Goal: Information Seeking & Learning: Find specific fact

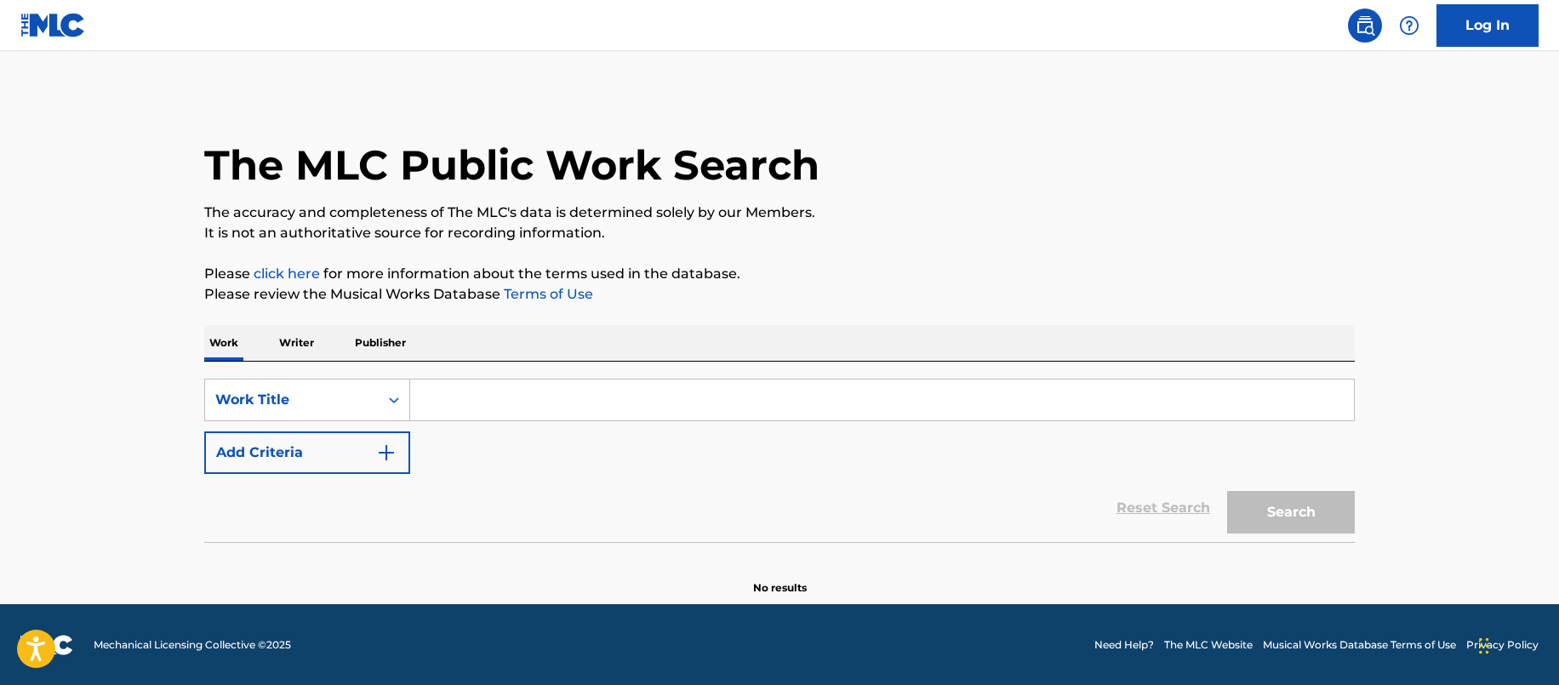
click at [442, 408] on input "Search Form" at bounding box center [882, 399] width 944 height 41
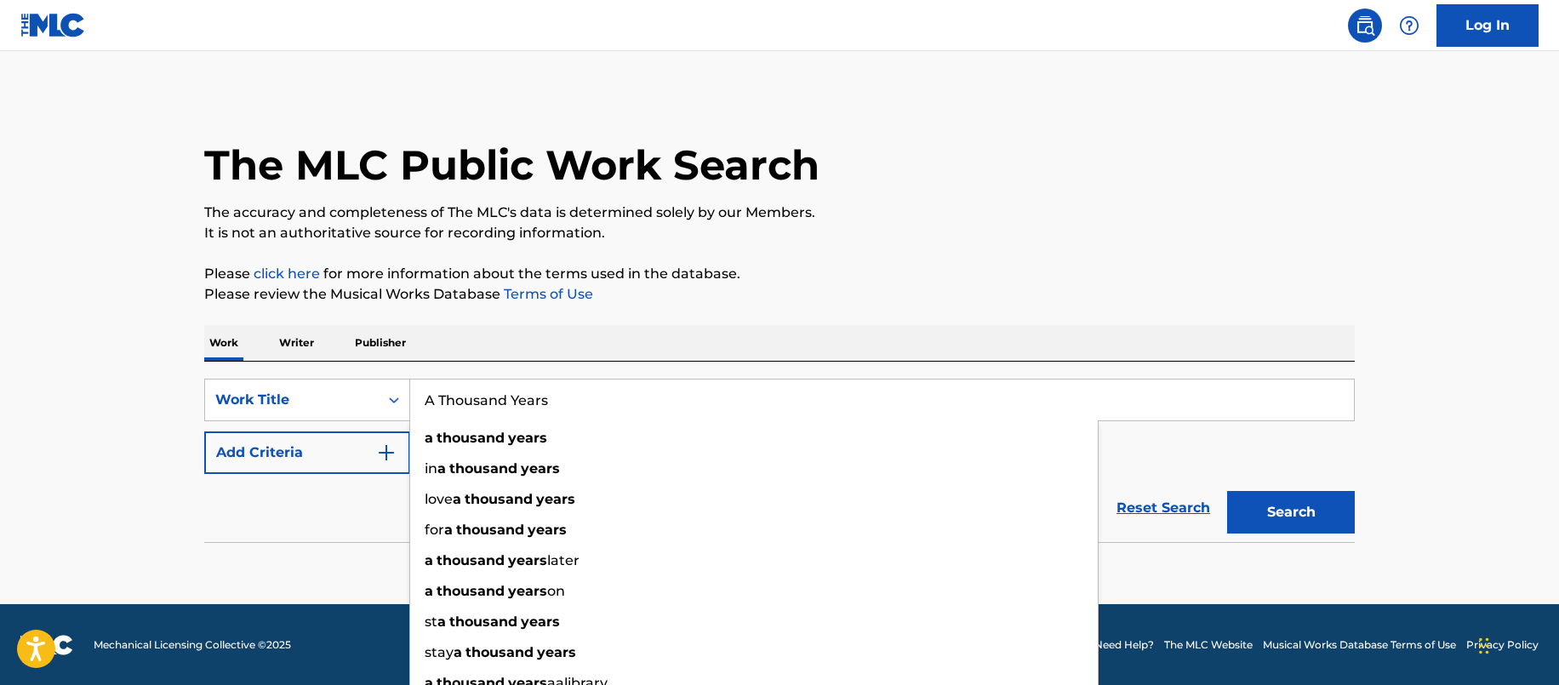
type input "A Thousand Years"
click at [302, 491] on div "Reset Search Search" at bounding box center [779, 508] width 1150 height 68
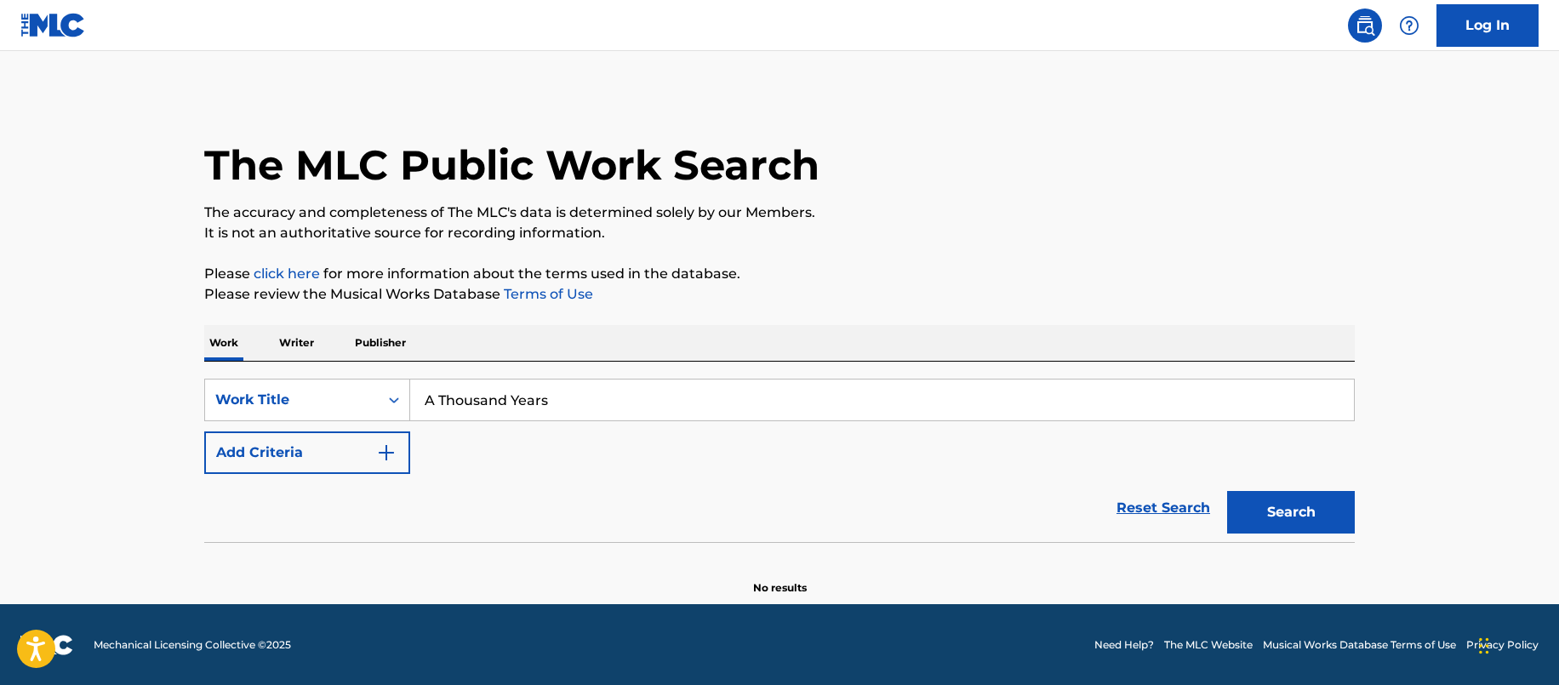
click at [333, 446] on button "Add Criteria" at bounding box center [307, 452] width 206 height 43
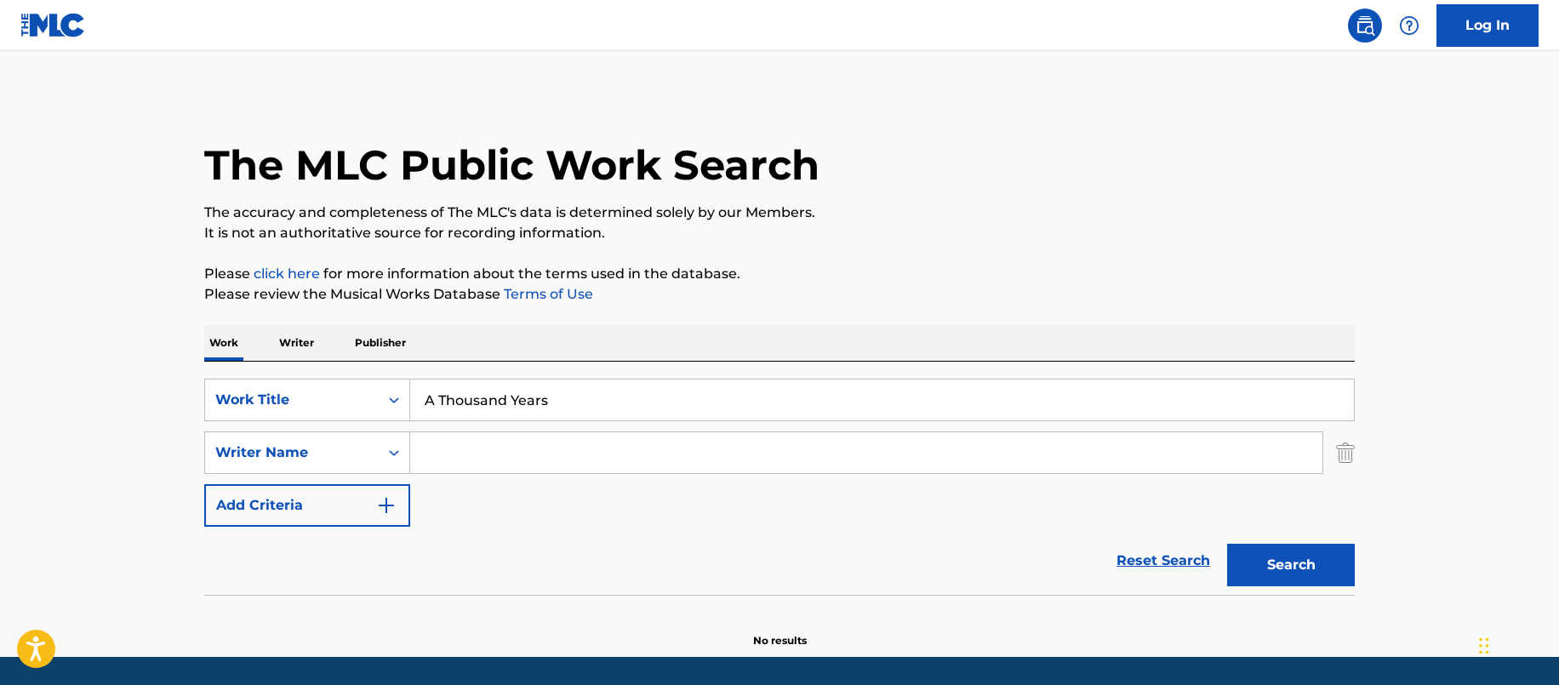
click at [467, 463] on input "Search Form" at bounding box center [866, 452] width 912 height 41
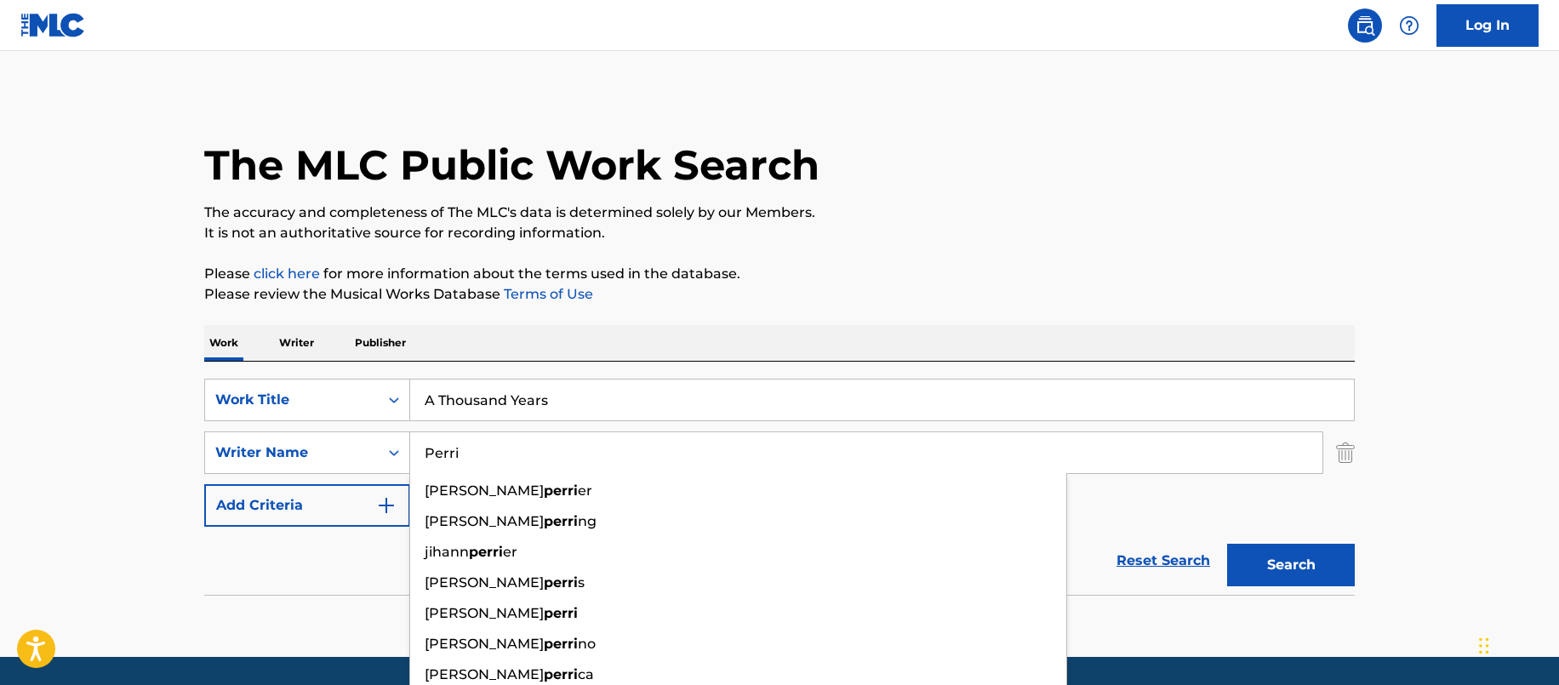
type input "Perri"
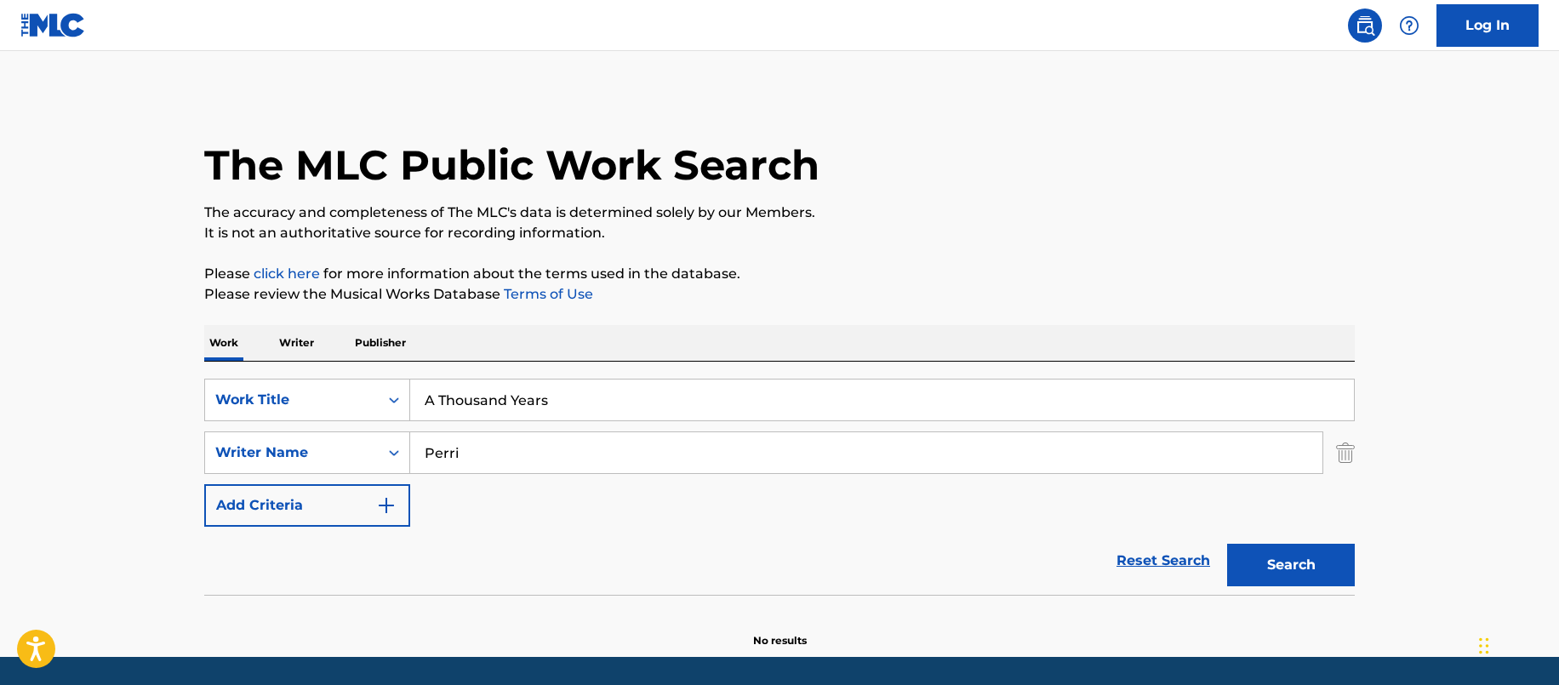
click at [1307, 557] on button "Search" at bounding box center [1291, 565] width 128 height 43
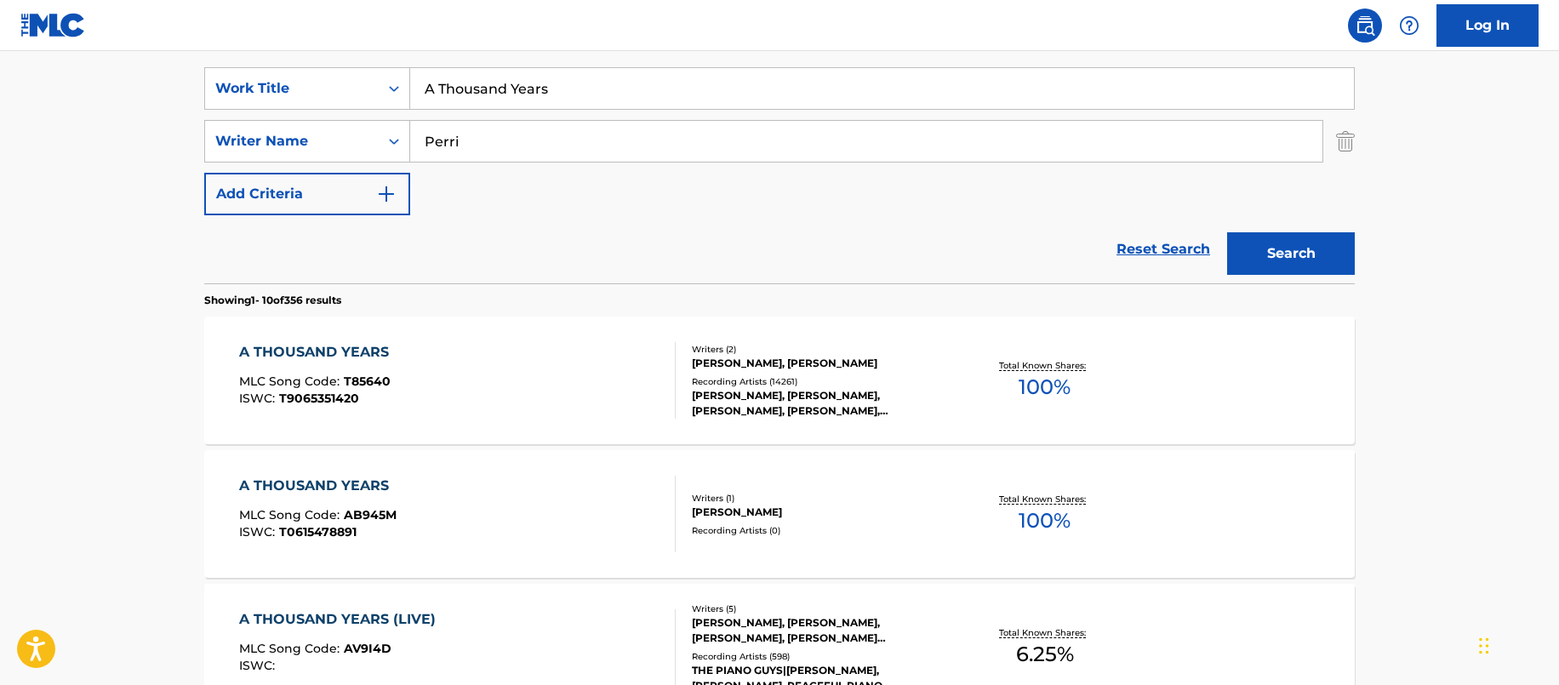
scroll to position [340, 0]
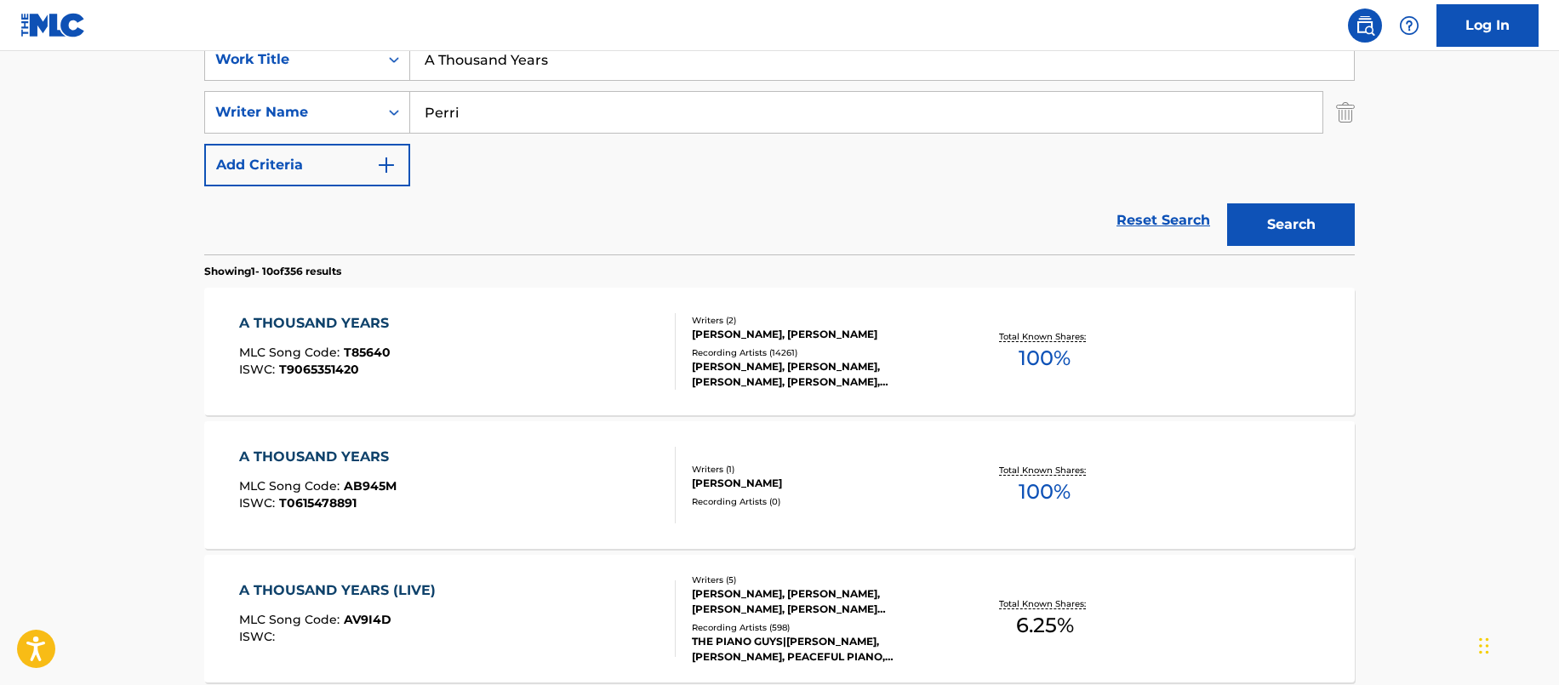
click at [753, 338] on div "[PERSON_NAME], [PERSON_NAME]" at bounding box center [820, 334] width 257 height 15
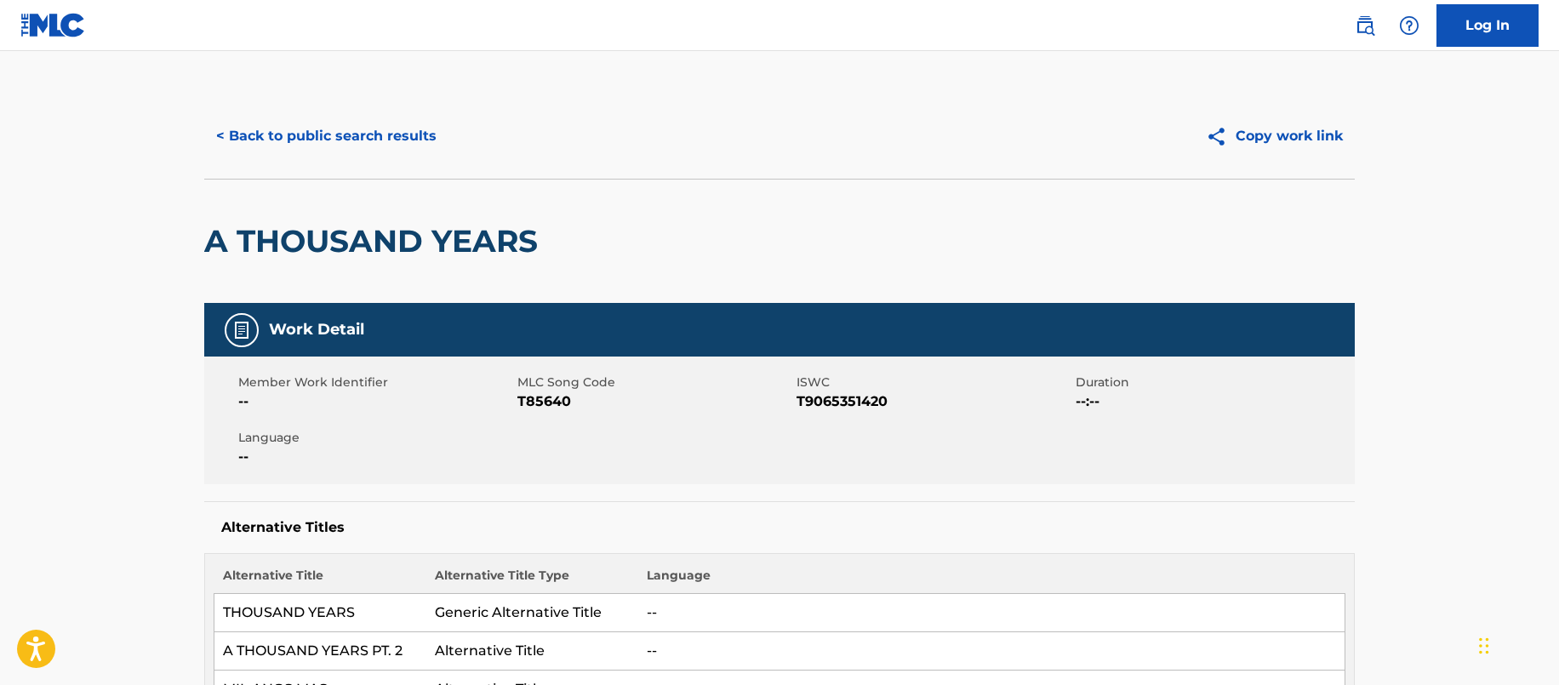
click at [249, 131] on button "< Back to public search results" at bounding box center [326, 136] width 244 height 43
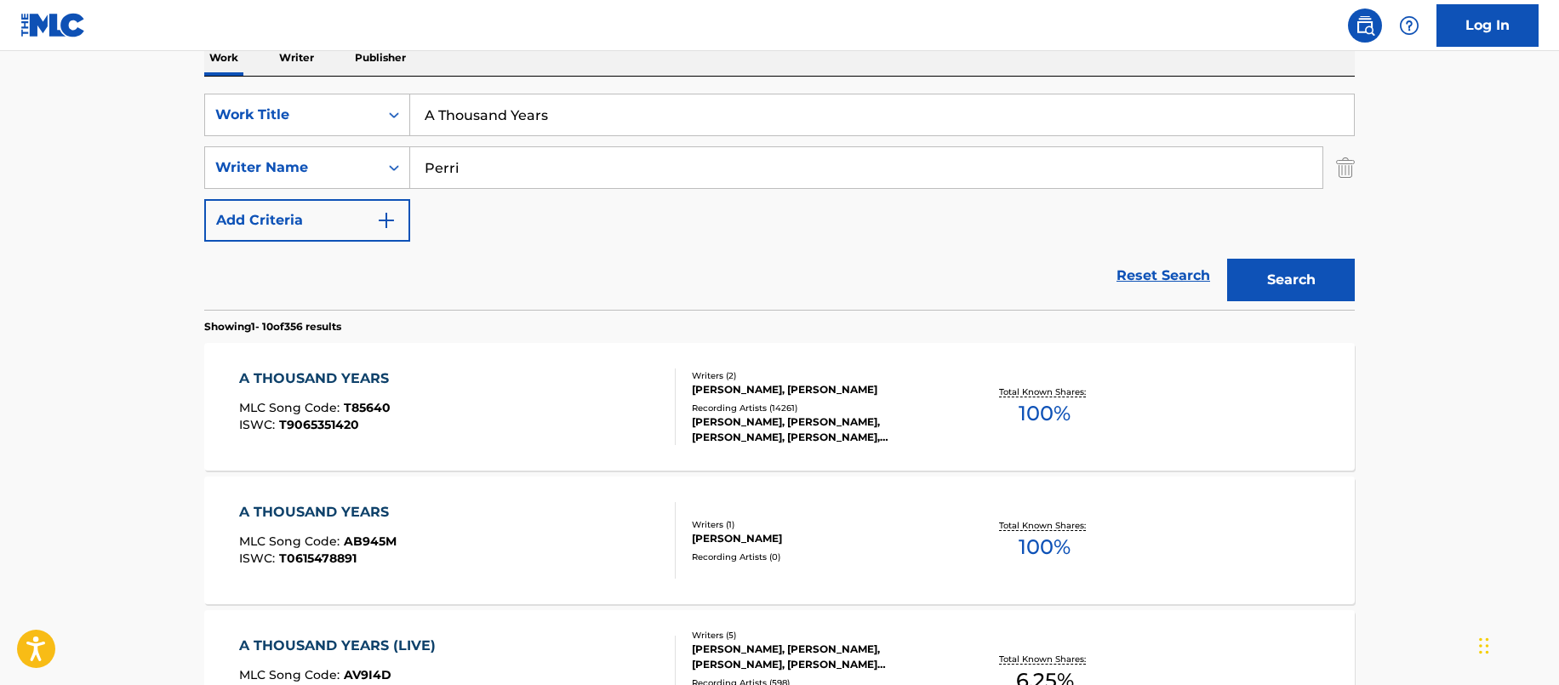
scroll to position [255, 0]
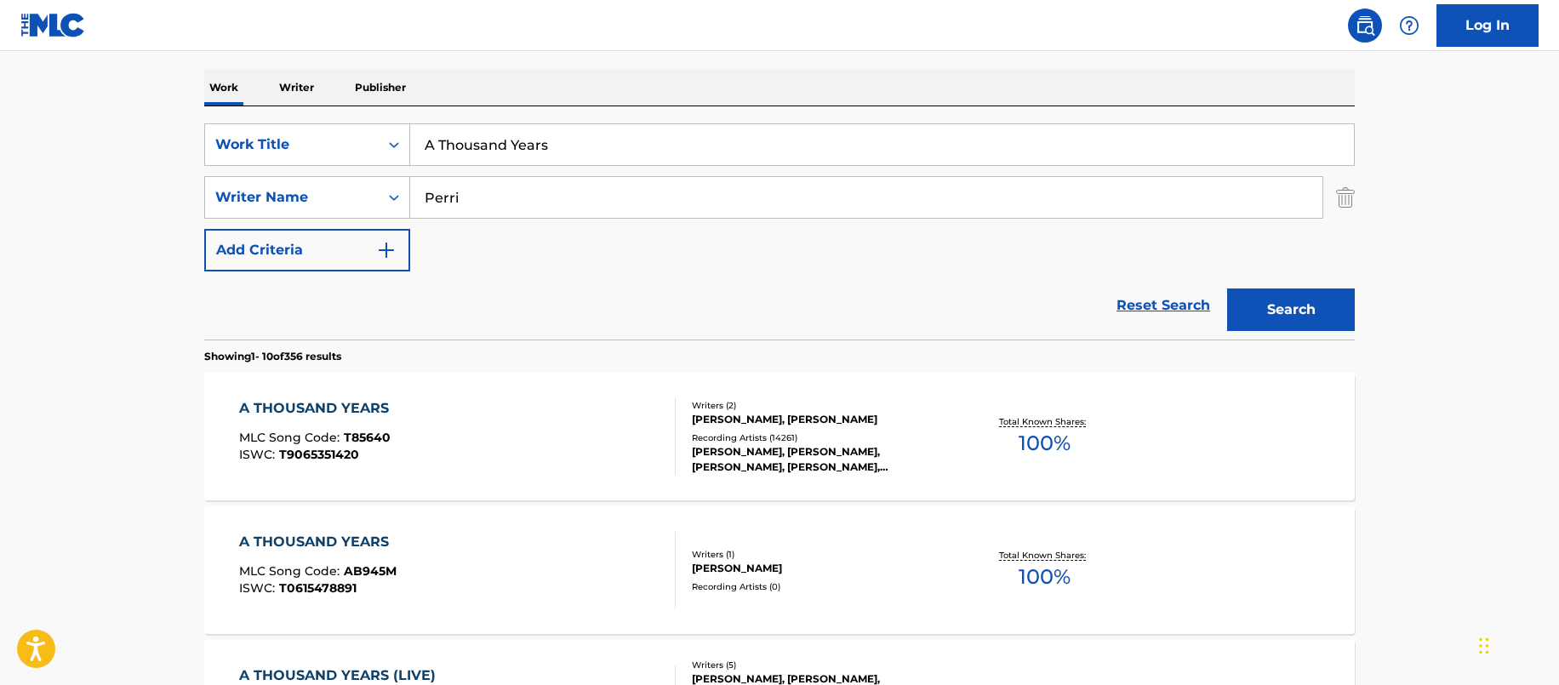
drag, startPoint x: 558, startPoint y: 146, endPoint x: 421, endPoint y: 164, distance: 138.1
click at [368, 123] on div "SearchWithCriteria3c6324fd-f1b3-4269-a8ec-4877d35b68ea Work Title A Thousand Ye…" at bounding box center [779, 222] width 1150 height 233
paste input "New Romantic"
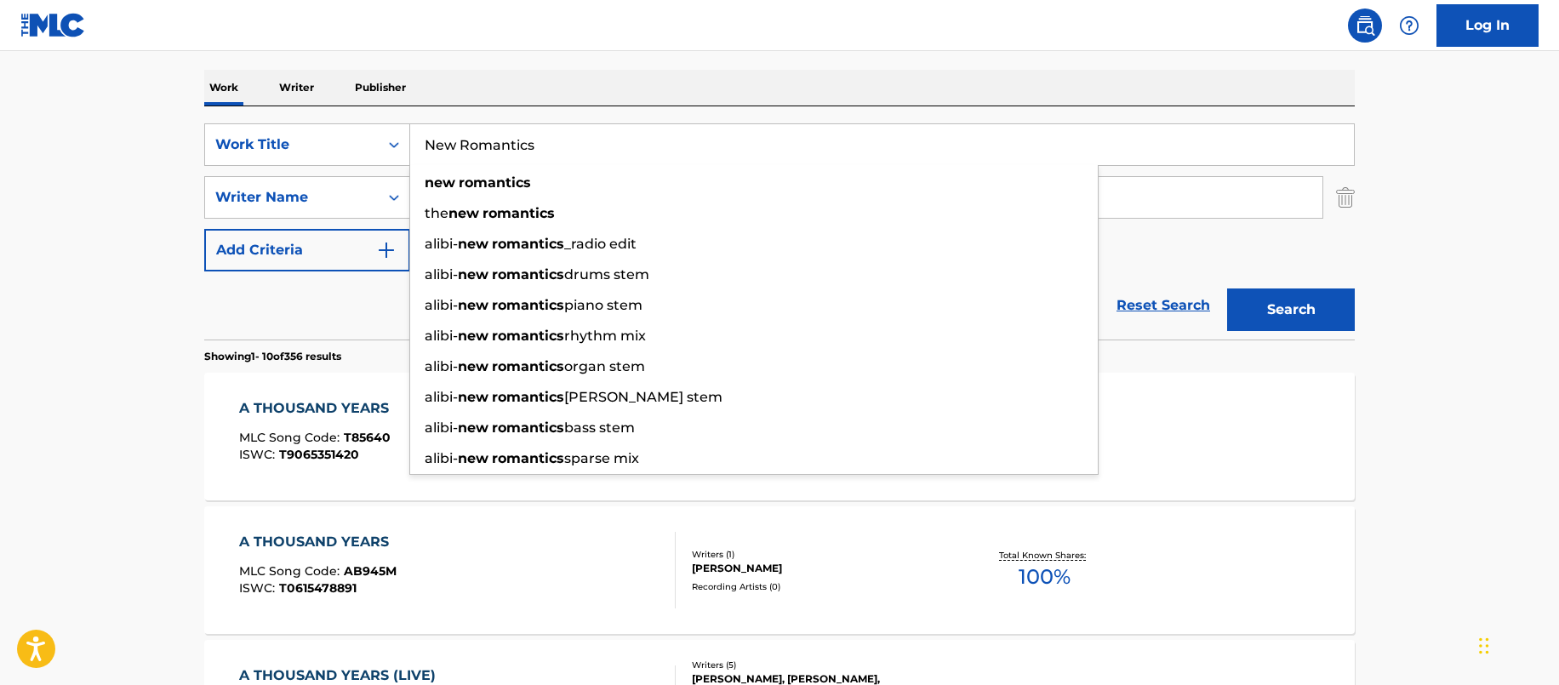
type input "New Romantics"
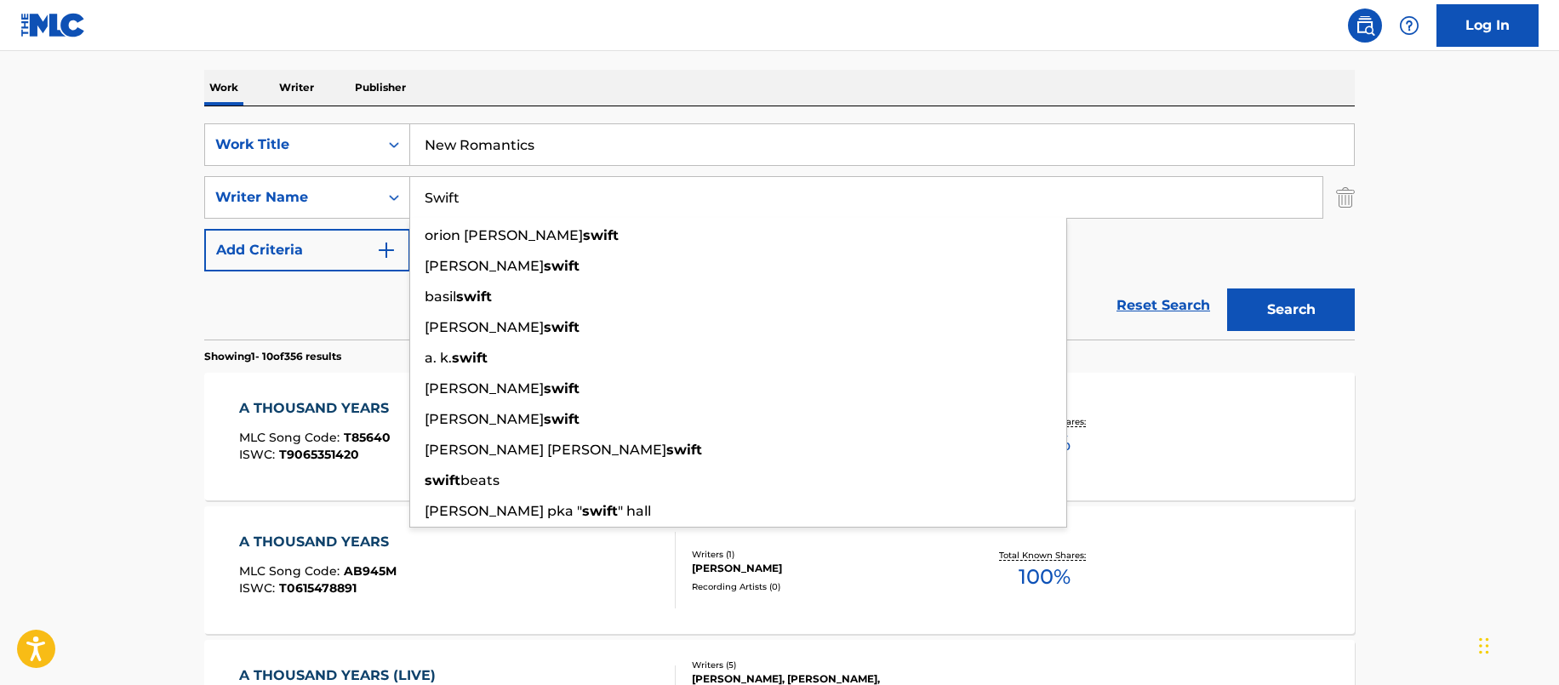
type input "Swift"
click at [1292, 312] on button "Search" at bounding box center [1291, 309] width 128 height 43
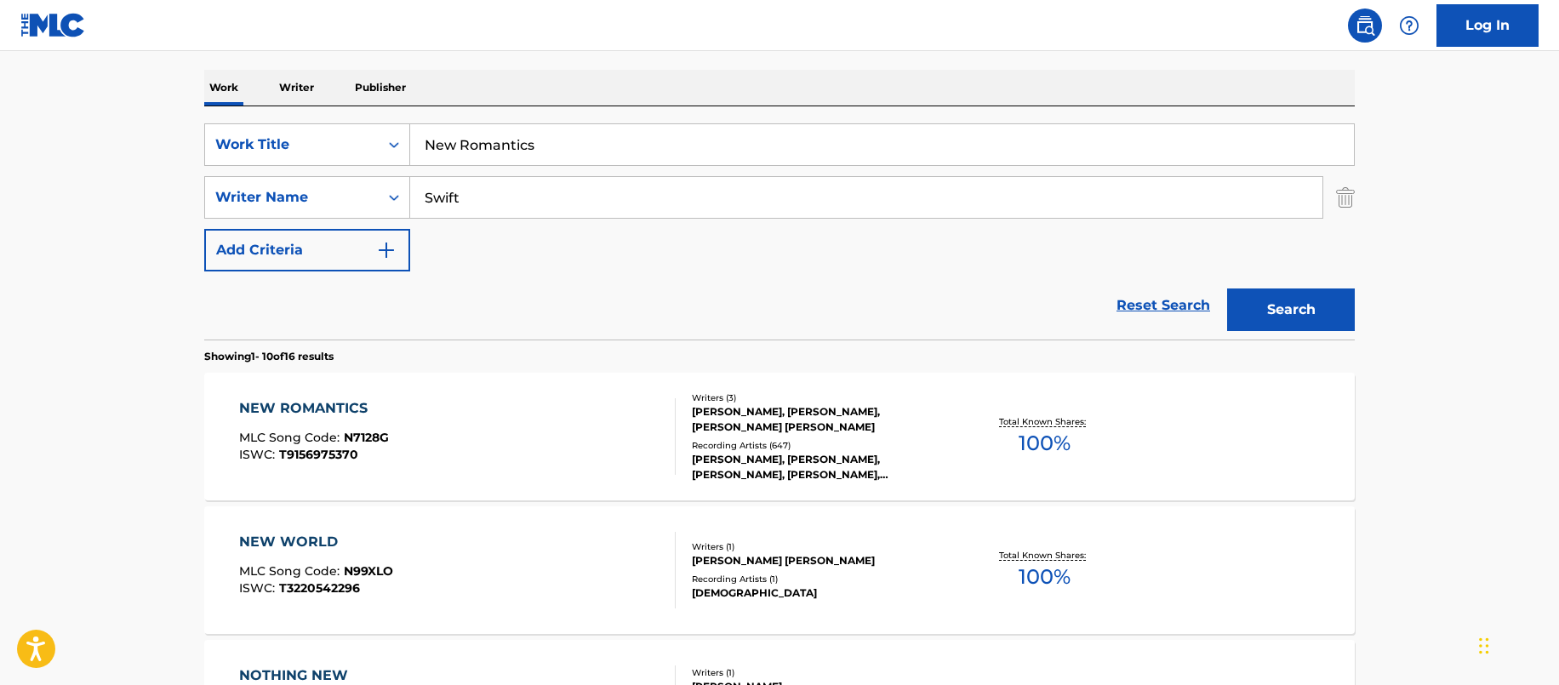
click at [818, 417] on div "[PERSON_NAME], [PERSON_NAME], [PERSON_NAME] [PERSON_NAME]" at bounding box center [820, 419] width 257 height 31
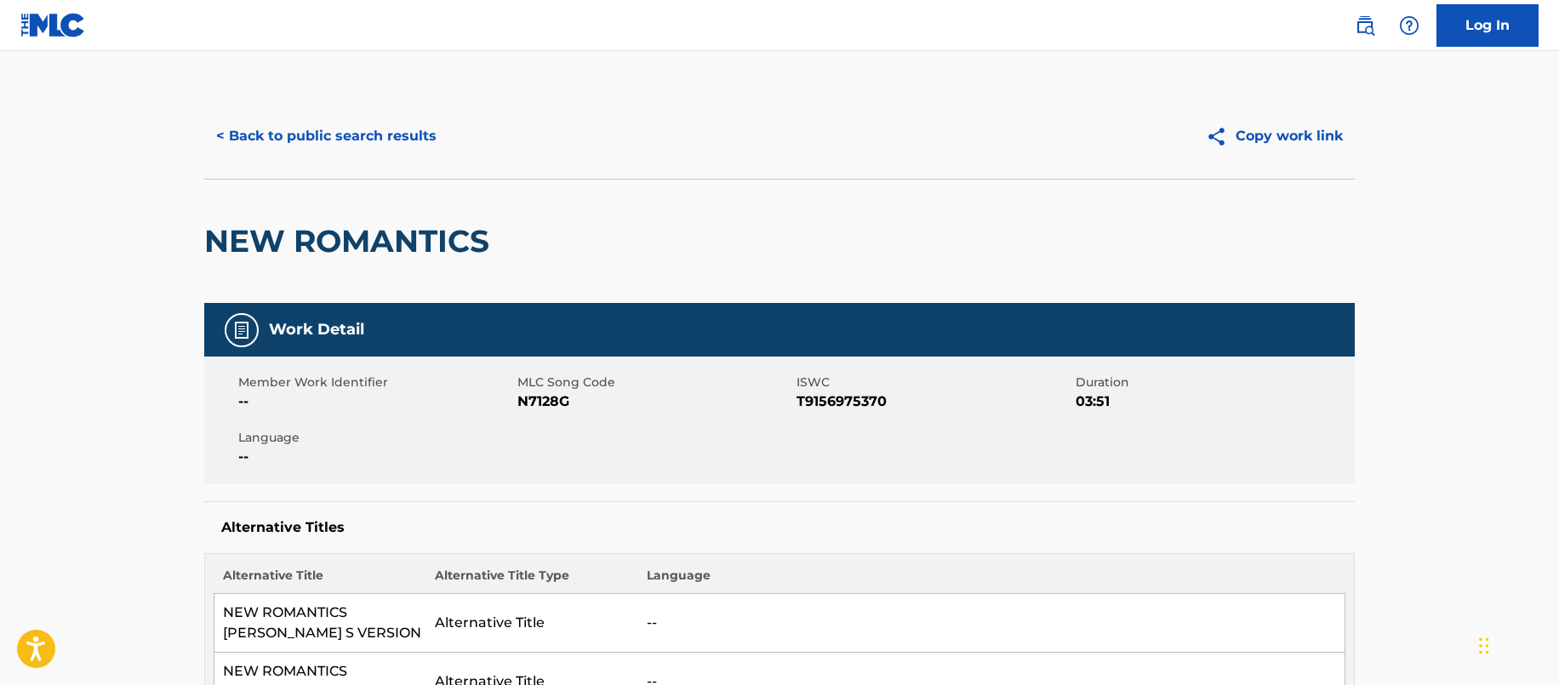
click at [309, 137] on button "< Back to public search results" at bounding box center [326, 136] width 244 height 43
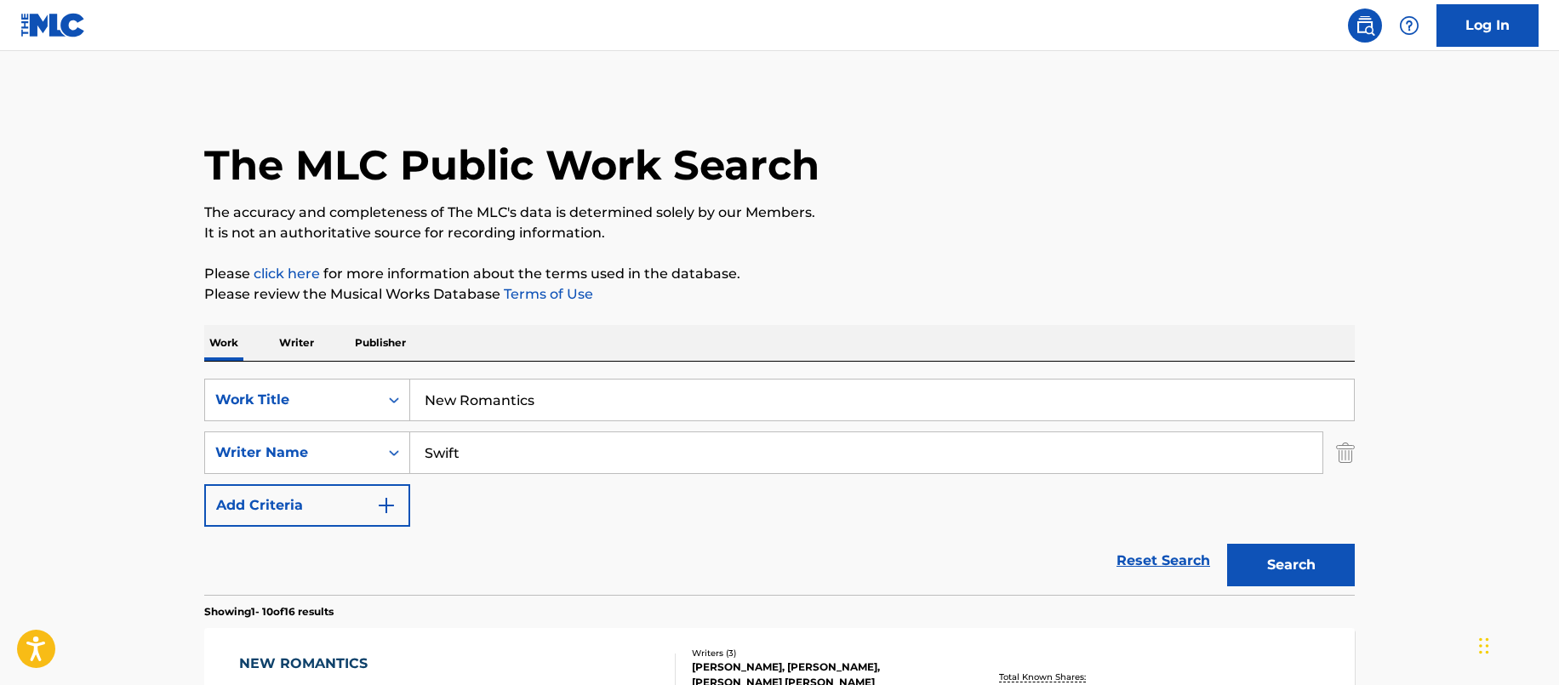
scroll to position [255, 0]
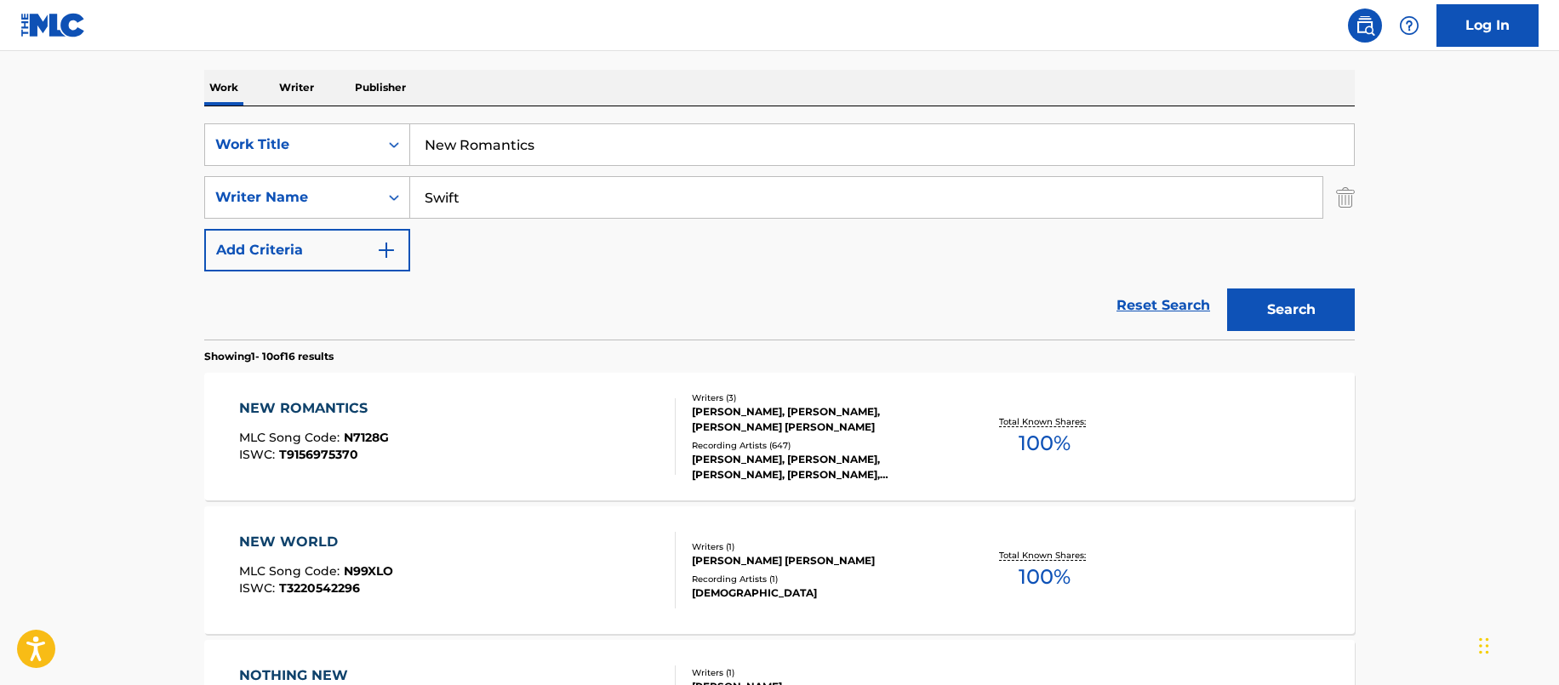
drag, startPoint x: 571, startPoint y: 142, endPoint x: 353, endPoint y: 102, distance: 221.5
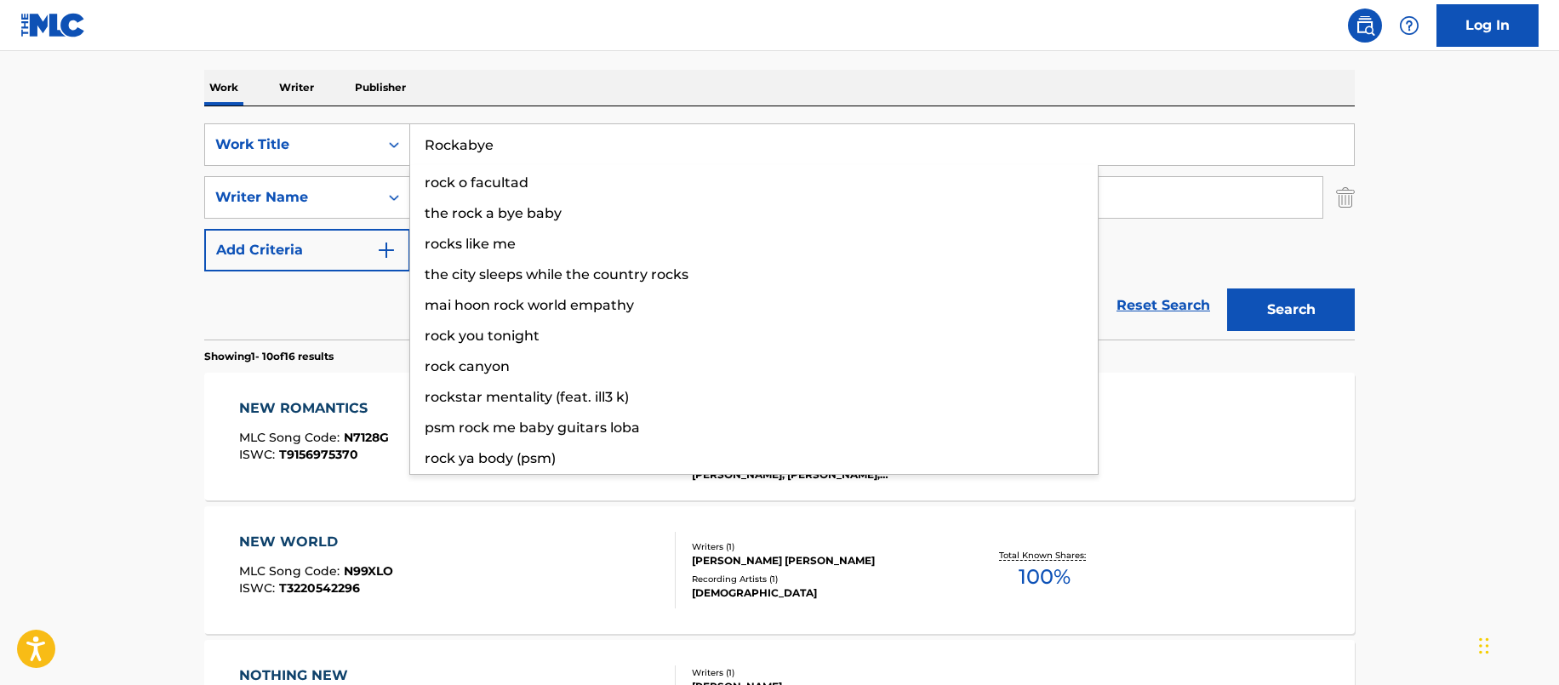
type input "Rockabye"
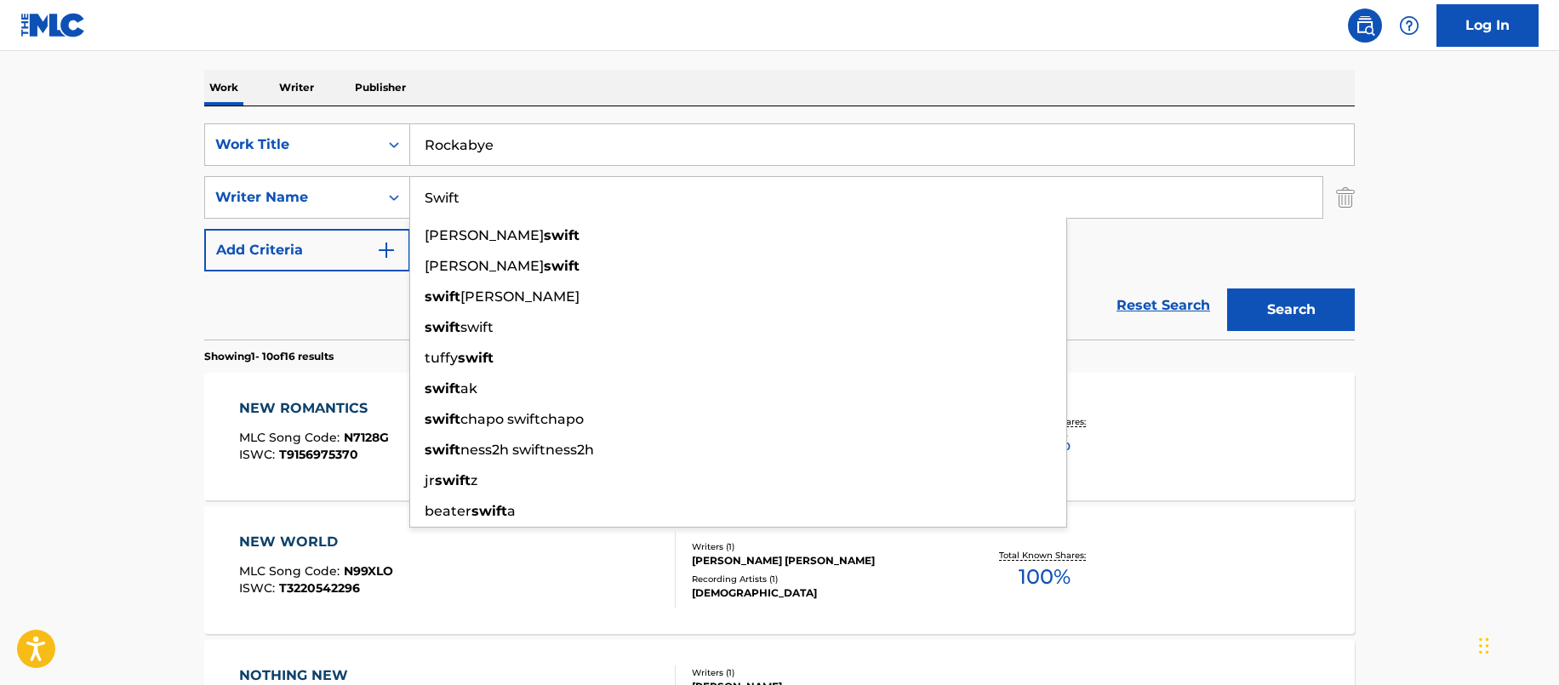
paste input "[PERSON_NAME]"
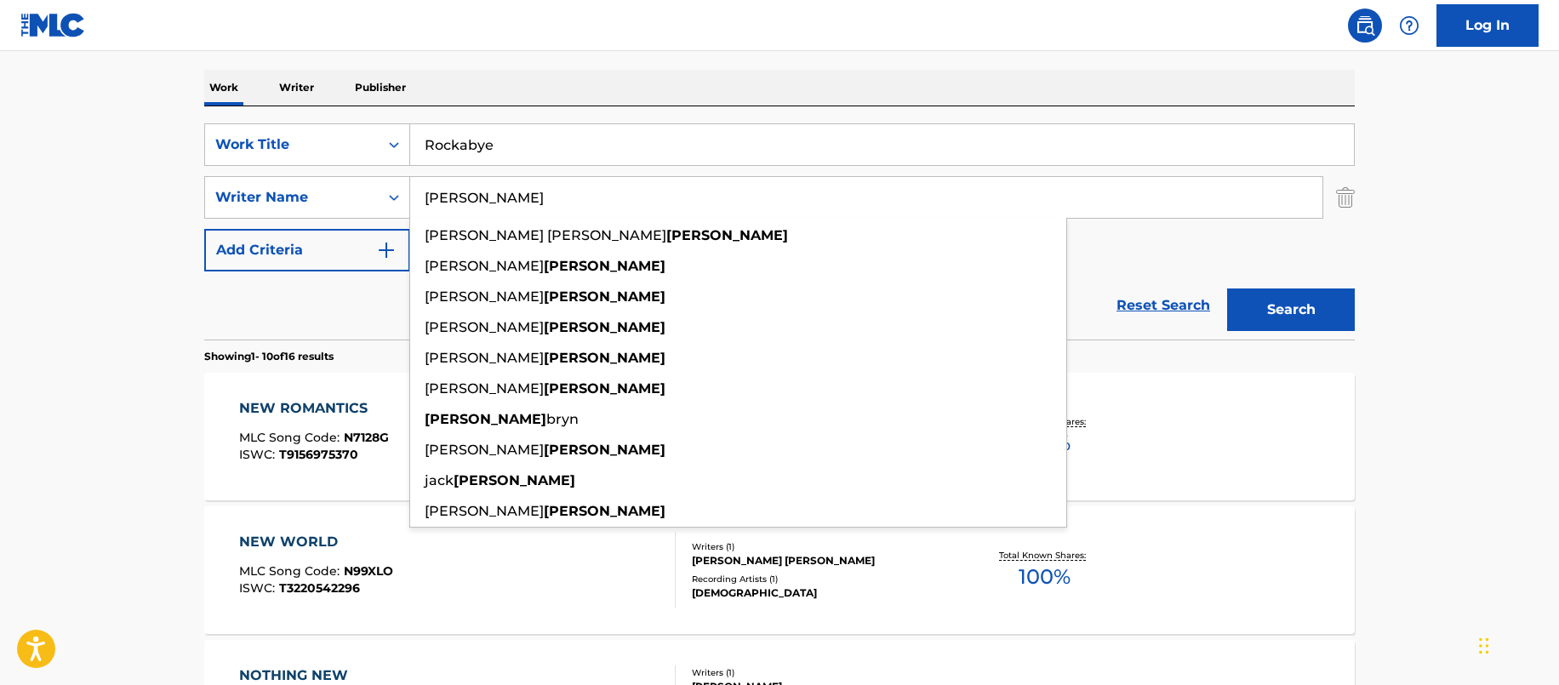
type input "[PERSON_NAME]"
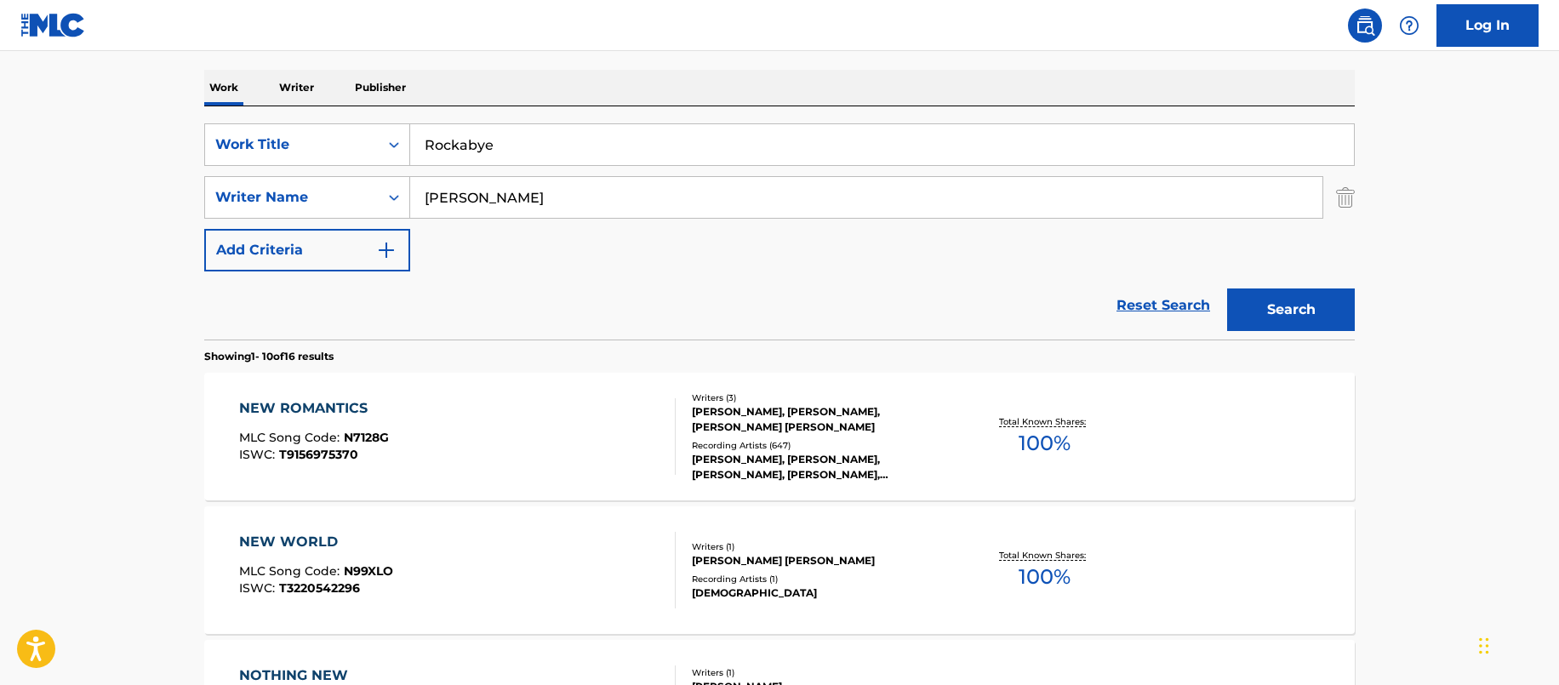
drag, startPoint x: 1442, startPoint y: 229, endPoint x: 1361, endPoint y: 276, distance: 94.1
click at [1319, 297] on button "Search" at bounding box center [1291, 309] width 128 height 43
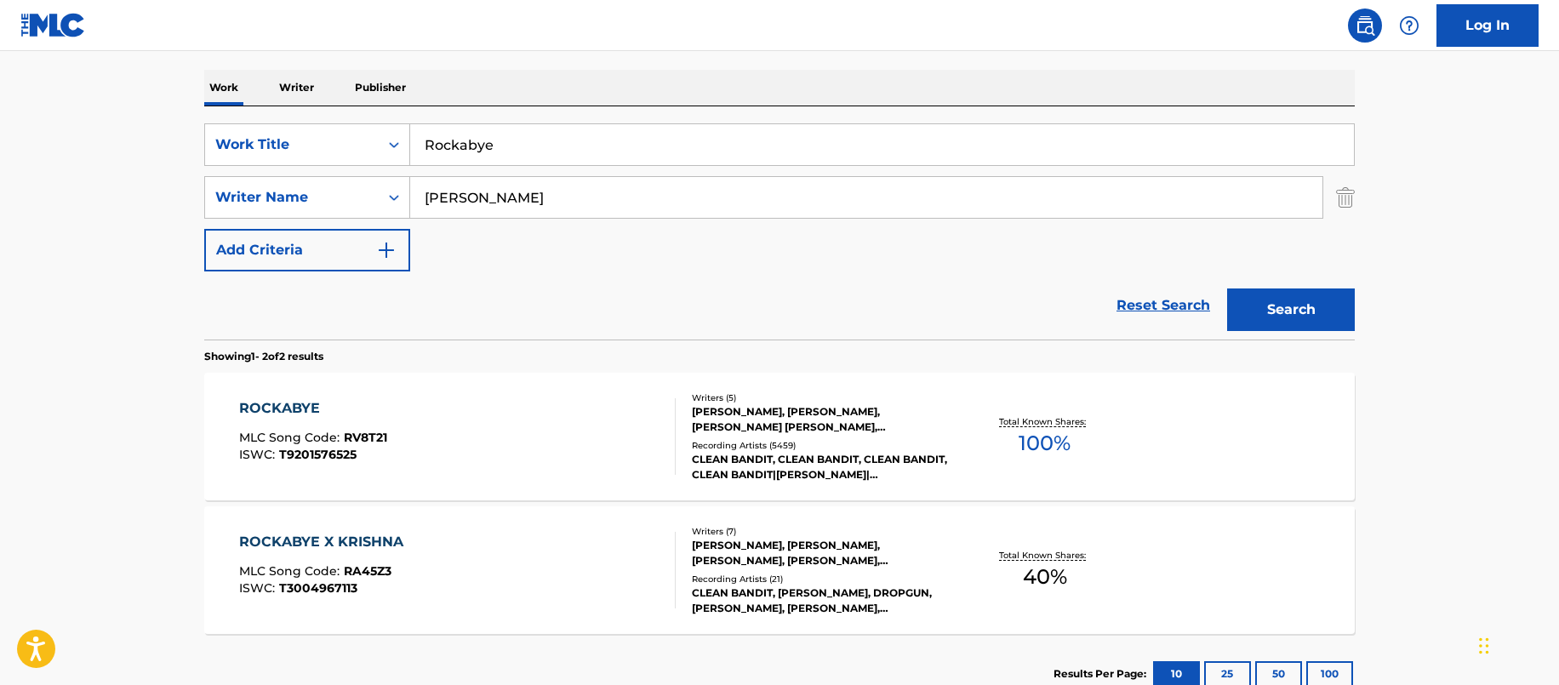
click at [741, 431] on div "[PERSON_NAME], [PERSON_NAME], [PERSON_NAME] [PERSON_NAME], [PERSON_NAME], [PERS…" at bounding box center [820, 419] width 257 height 31
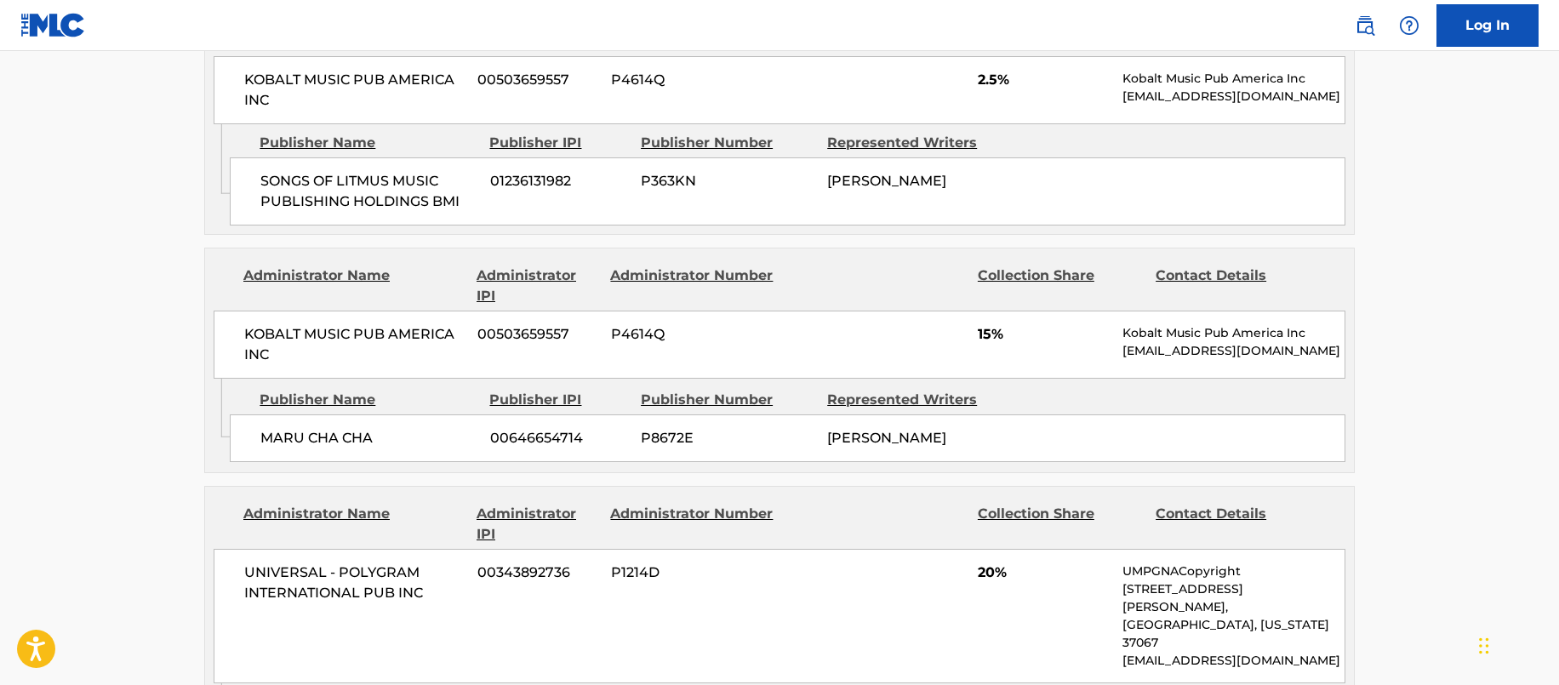
scroll to position [2297, 0]
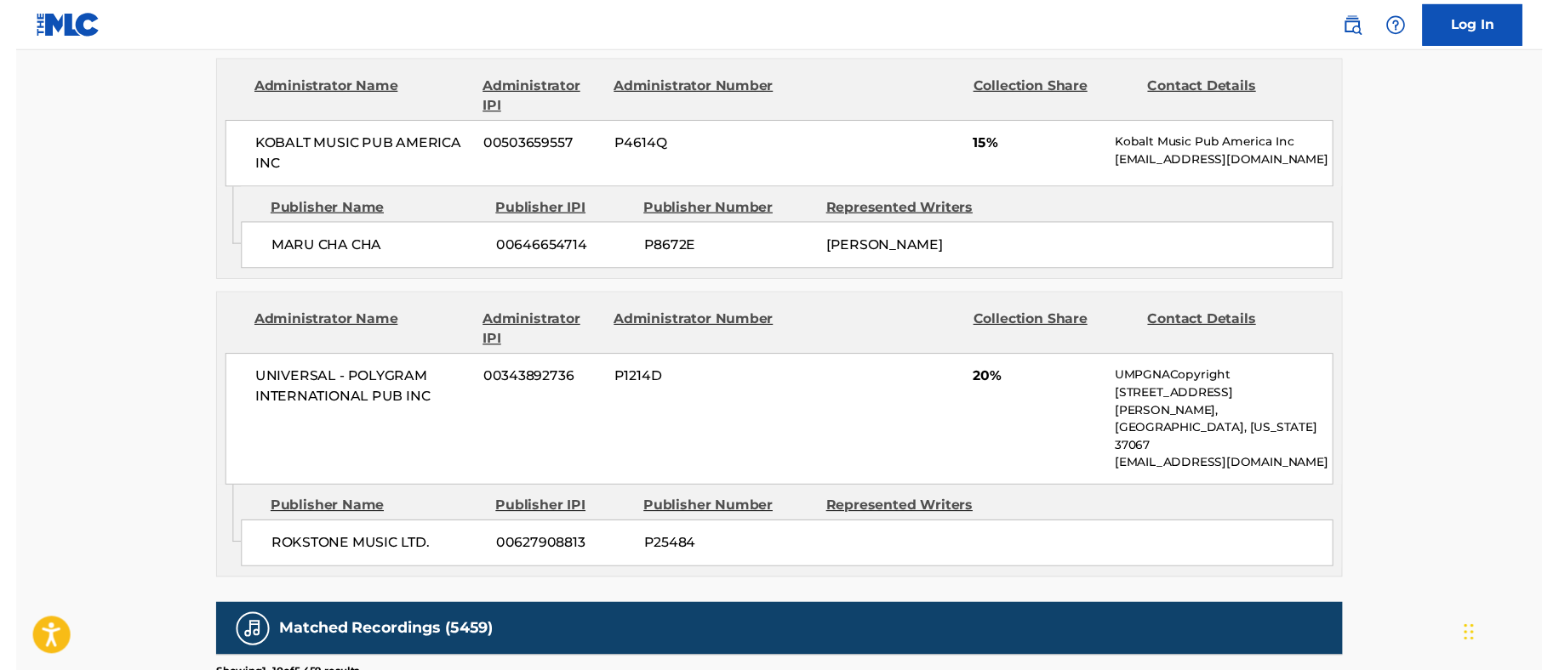
scroll to position [2529, 0]
